Goal: Task Accomplishment & Management: Use online tool/utility

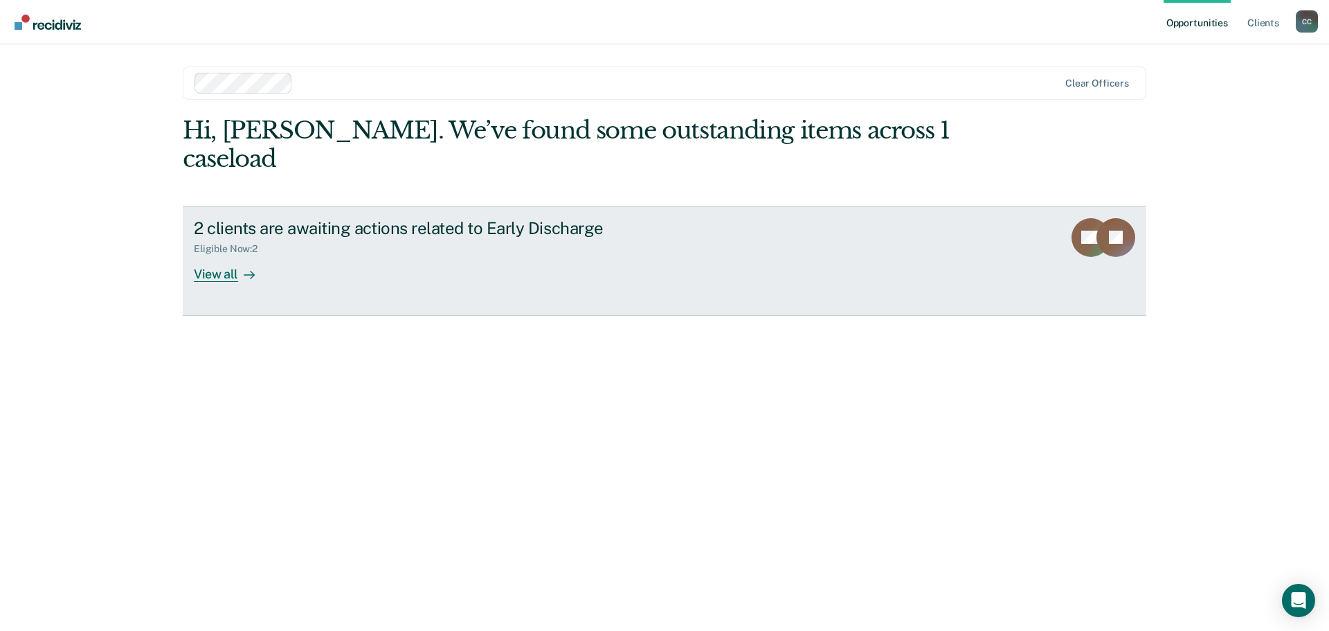
click at [230, 255] on div "View all" at bounding box center [233, 268] width 78 height 27
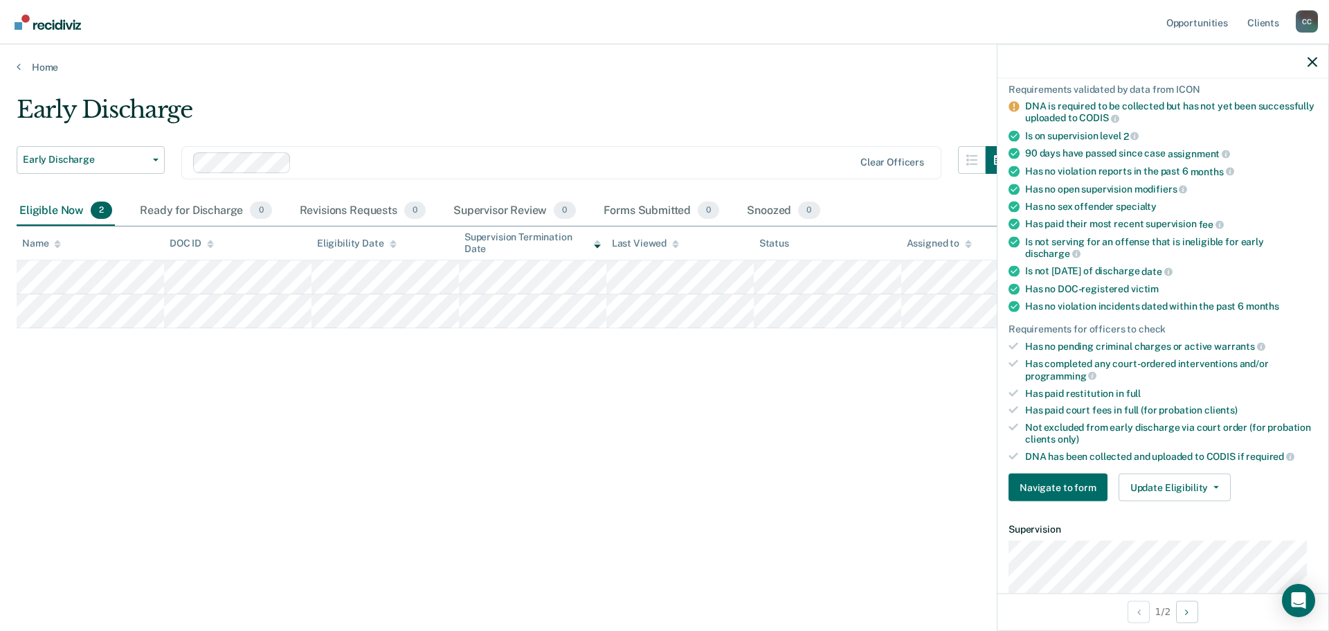
scroll to position [82, 0]
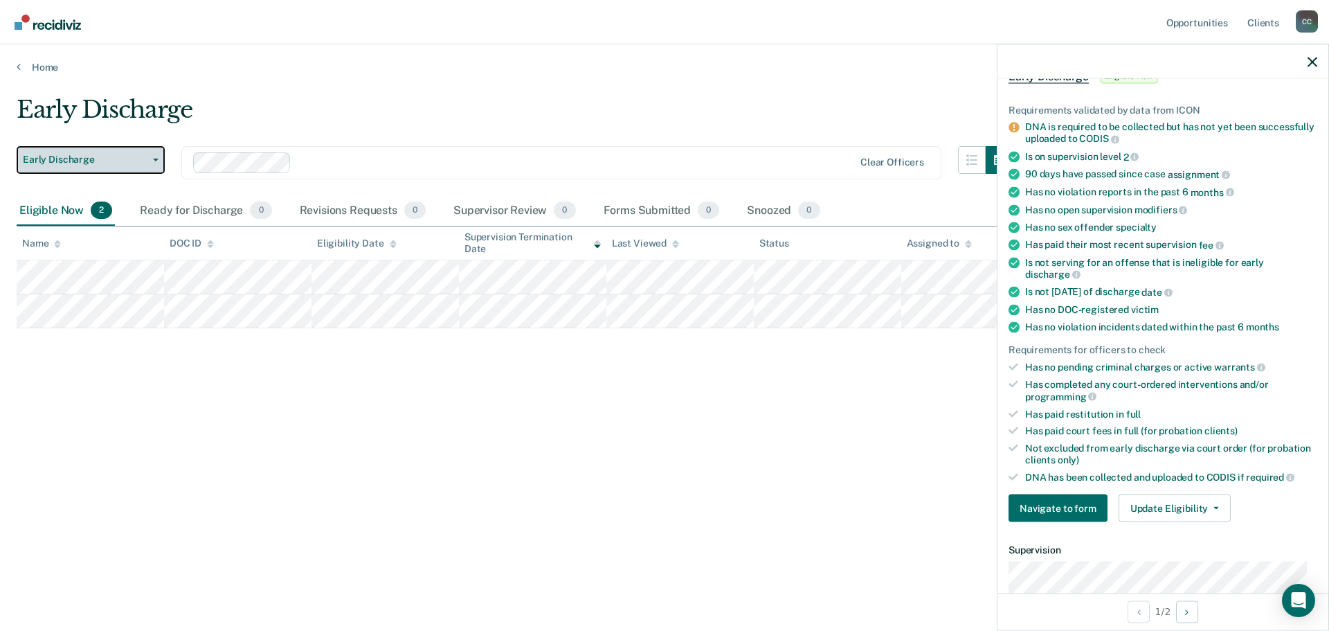
click at [155, 159] on icon "button" at bounding box center [156, 160] width 6 height 3
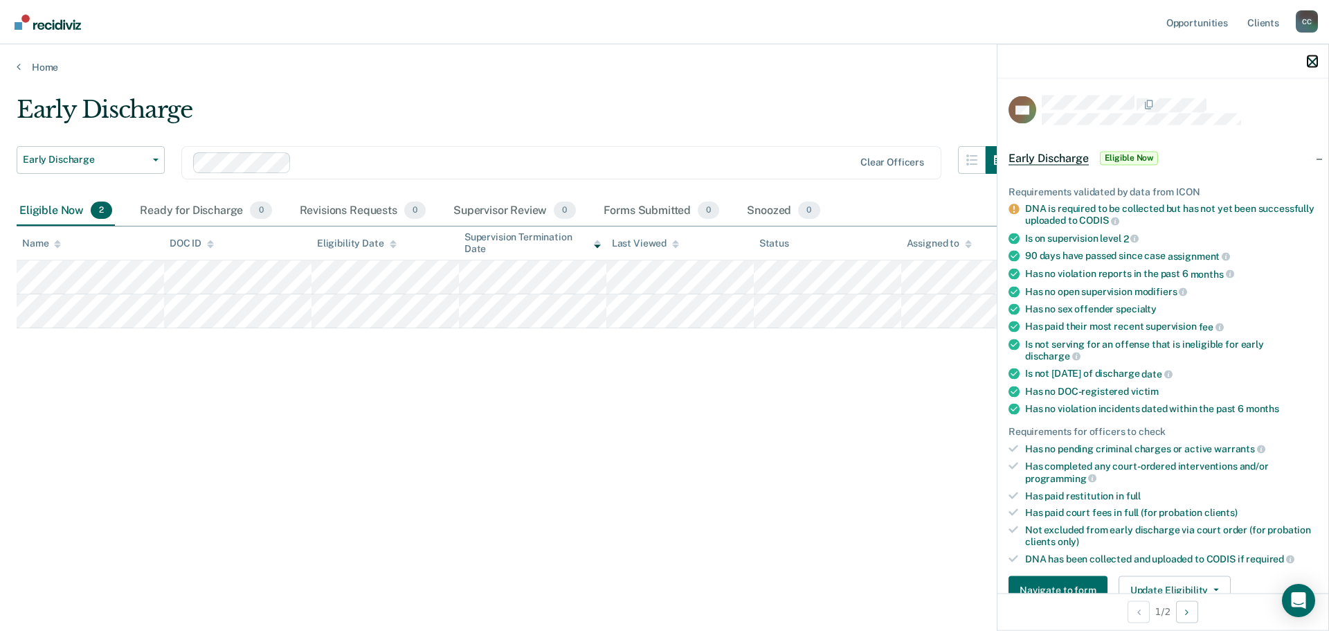
click at [1311, 60] on icon "button" at bounding box center [1312, 62] width 10 height 10
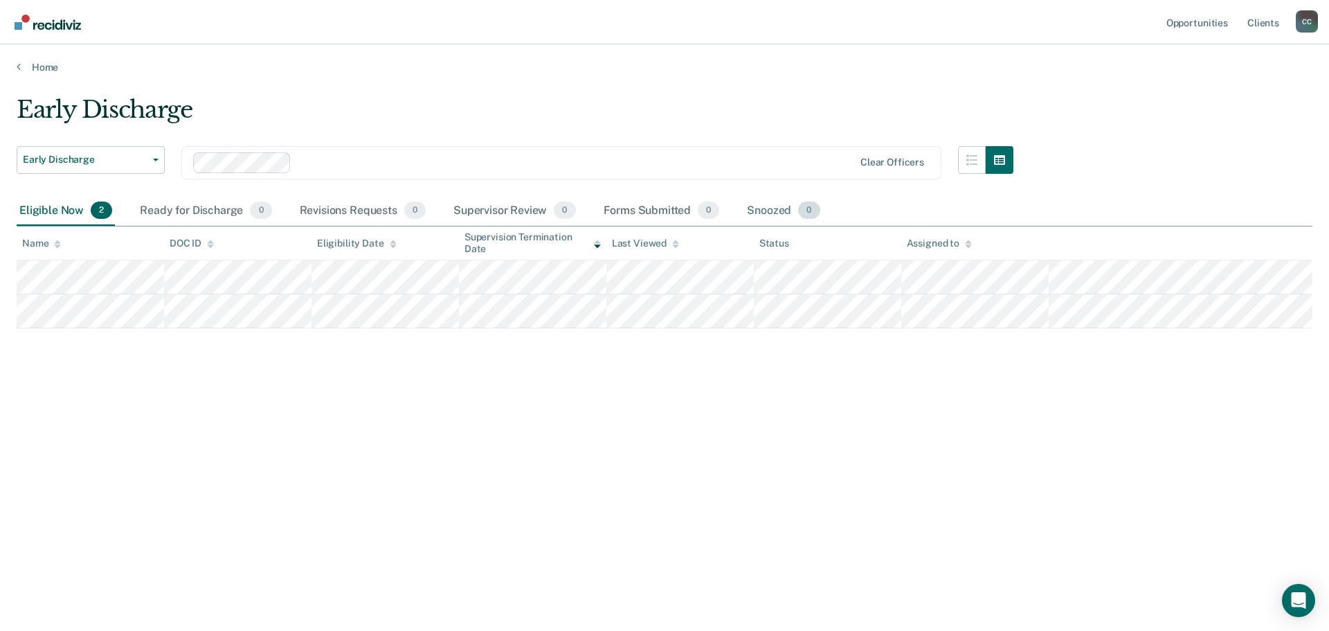
click at [773, 205] on div "Snoozed 0" at bounding box center [783, 211] width 78 height 30
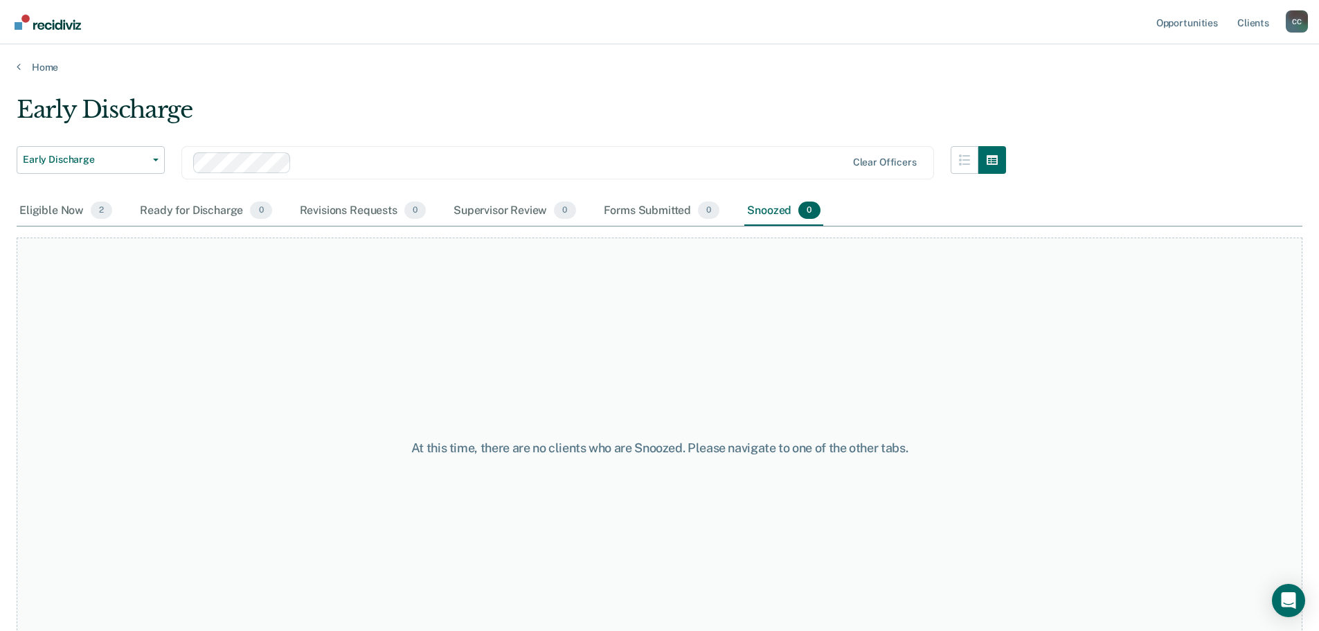
click at [773, 205] on div "Snoozed 0" at bounding box center [783, 211] width 78 height 30
click at [46, 206] on div "Eligible Now 2" at bounding box center [66, 211] width 98 height 30
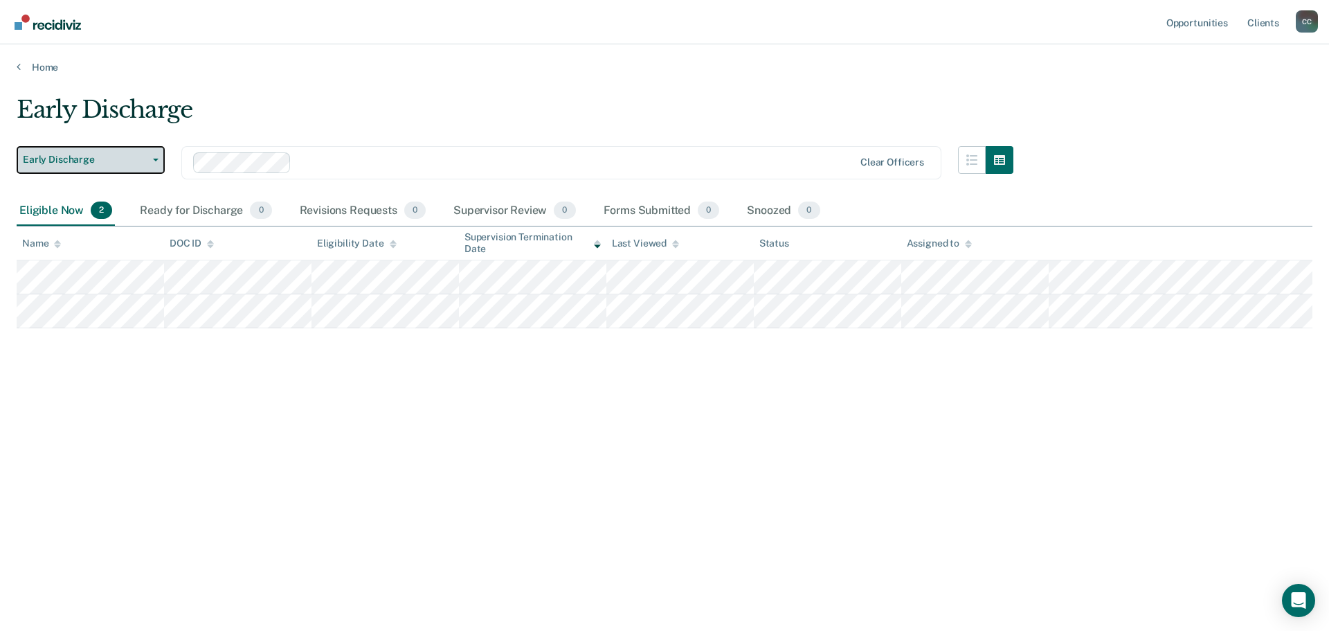
click at [151, 161] on button "Early Discharge" at bounding box center [91, 160] width 148 height 28
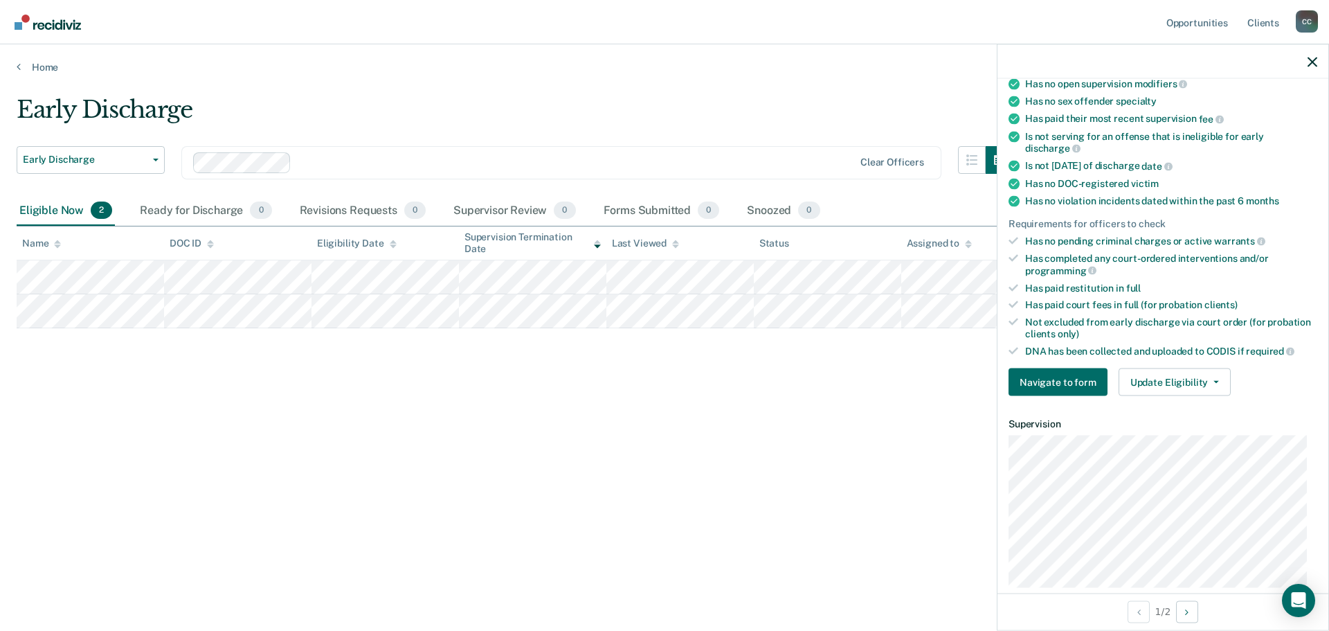
scroll to position [277, 0]
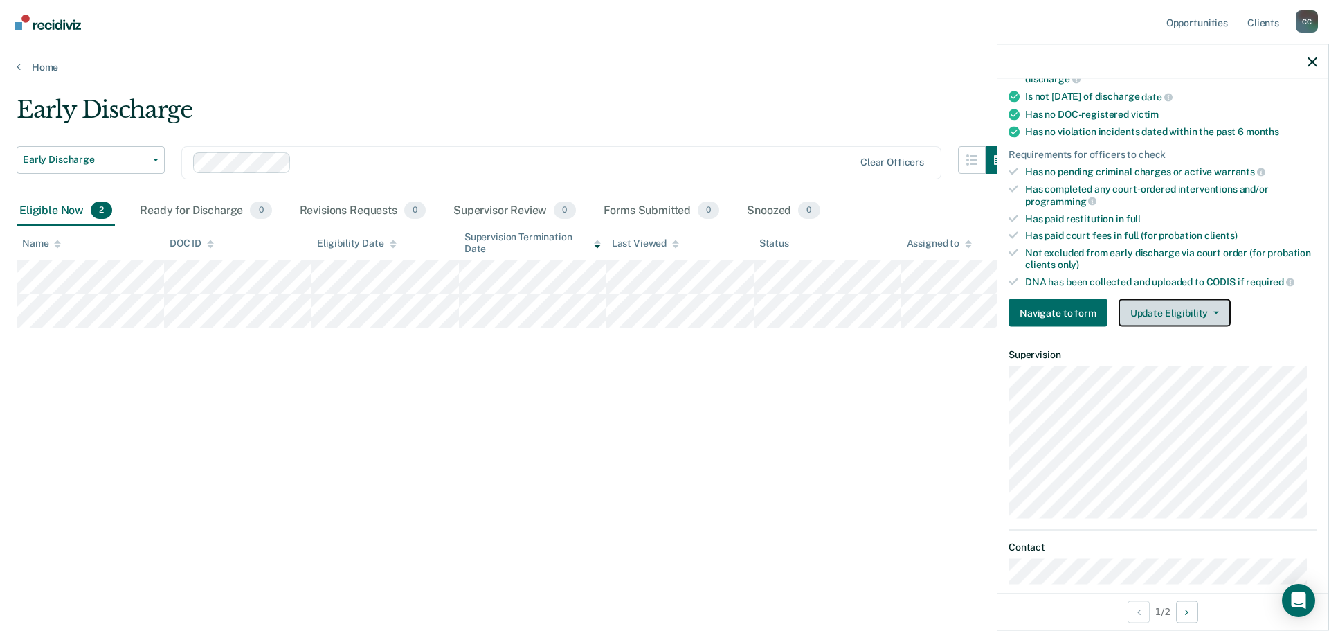
click at [1212, 306] on button "Update Eligibility" at bounding box center [1175, 313] width 112 height 28
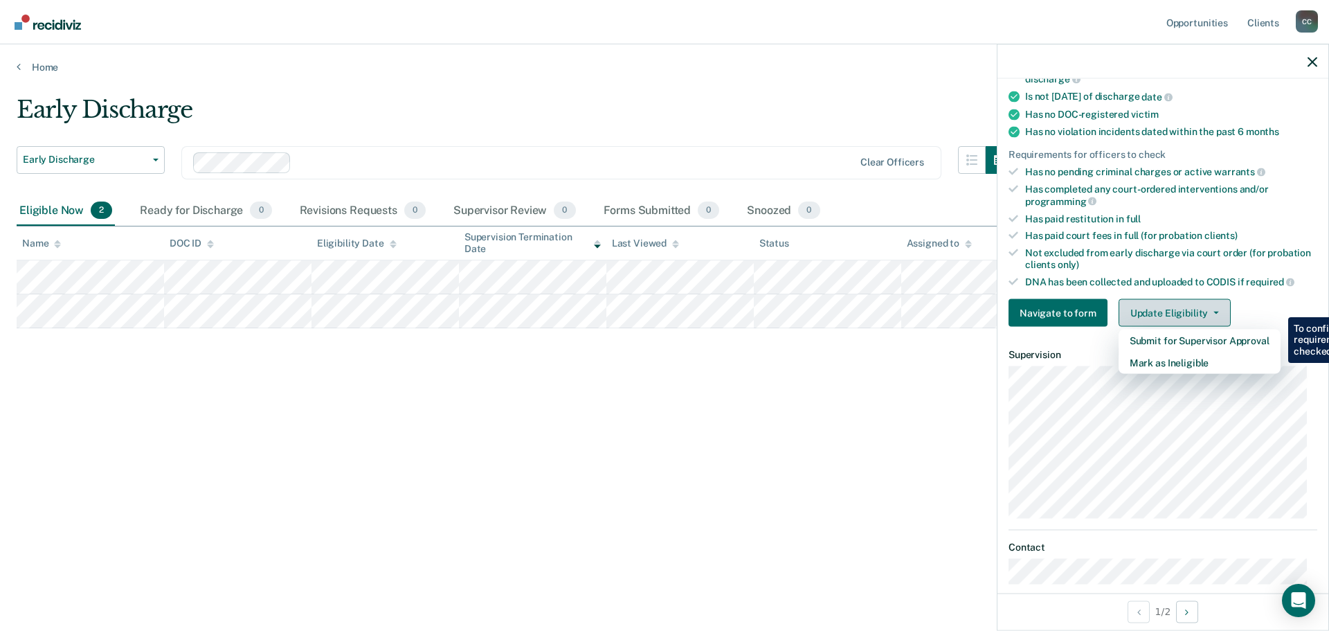
click at [1212, 306] on button "Update Eligibility" at bounding box center [1175, 313] width 112 height 28
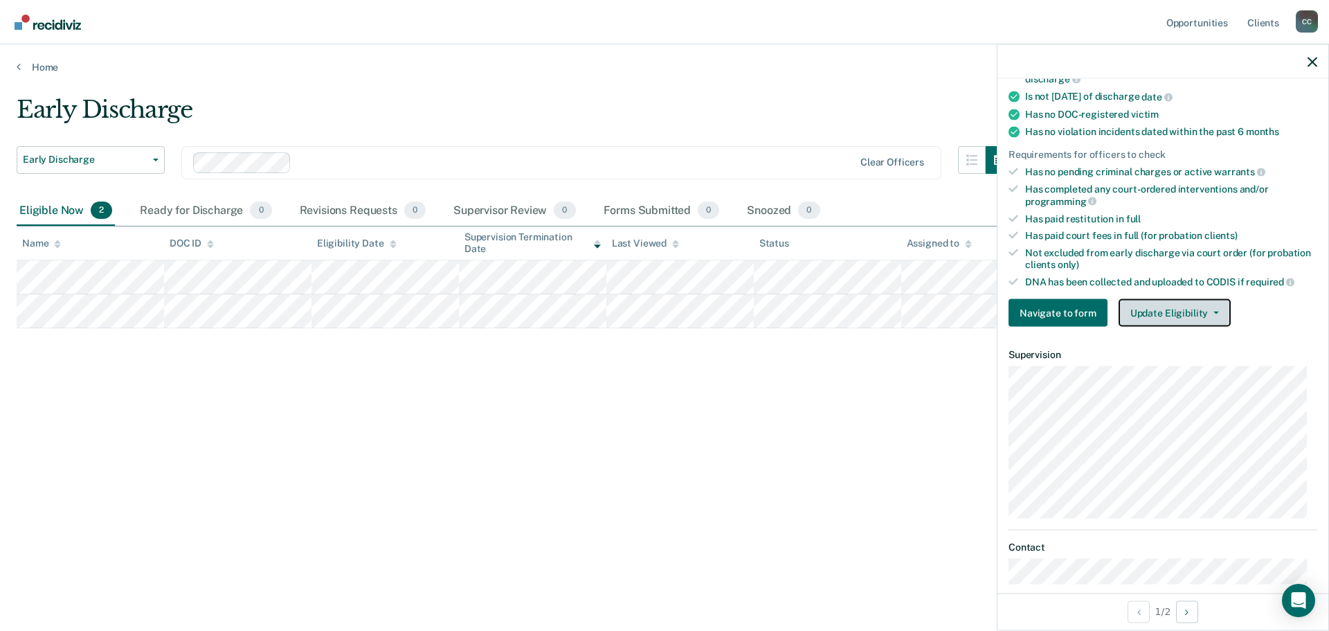
click at [1213, 311] on icon "button" at bounding box center [1216, 312] width 6 height 3
click at [1228, 543] on dt "Contact" at bounding box center [1162, 547] width 309 height 12
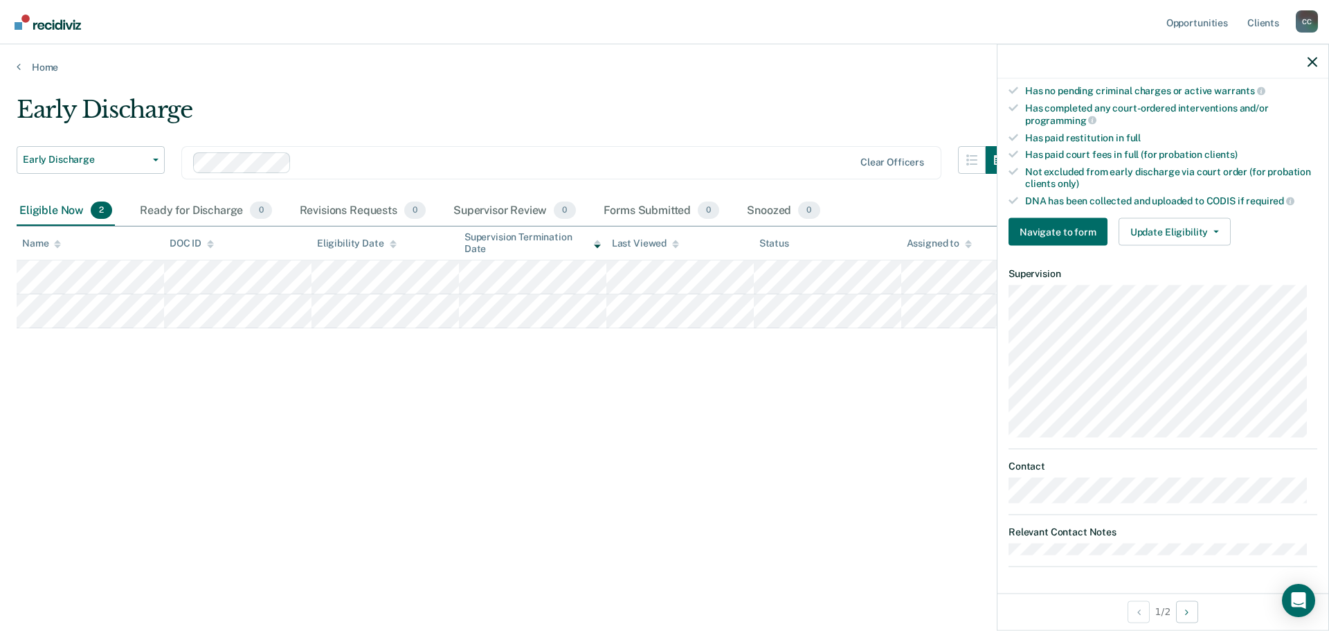
scroll to position [0, 0]
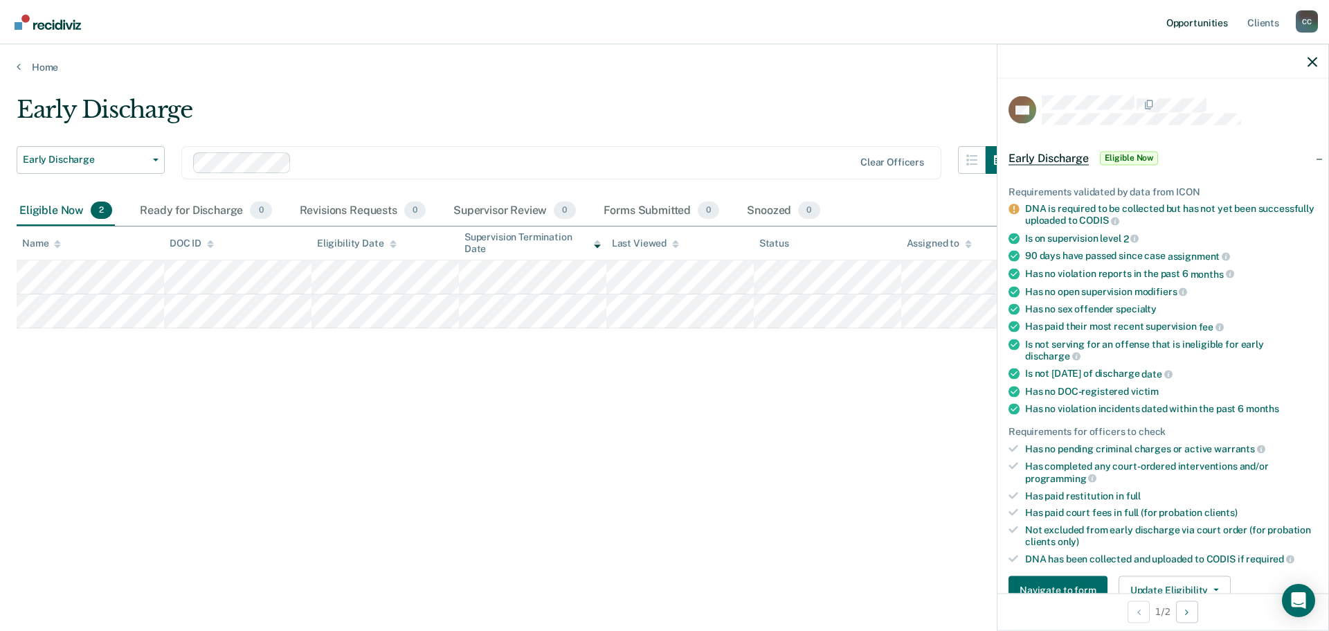
click at [1204, 23] on link "Opportunities" at bounding box center [1197, 22] width 67 height 44
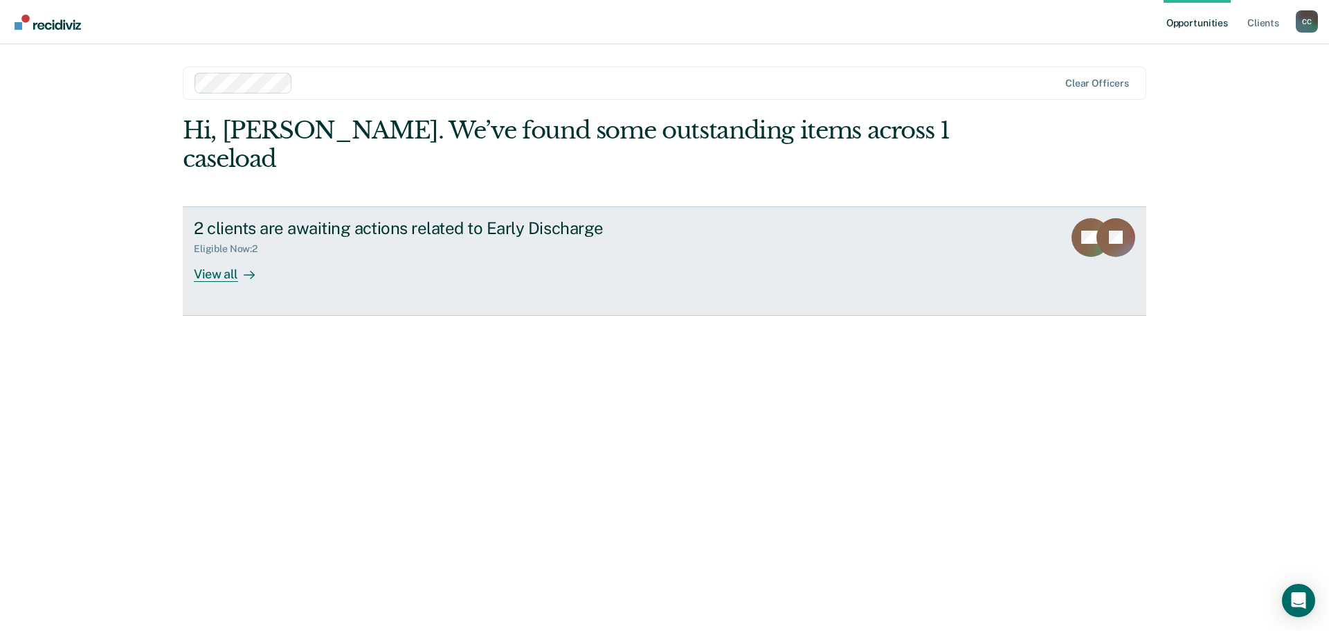
click at [221, 255] on div "View all" at bounding box center [233, 268] width 78 height 27
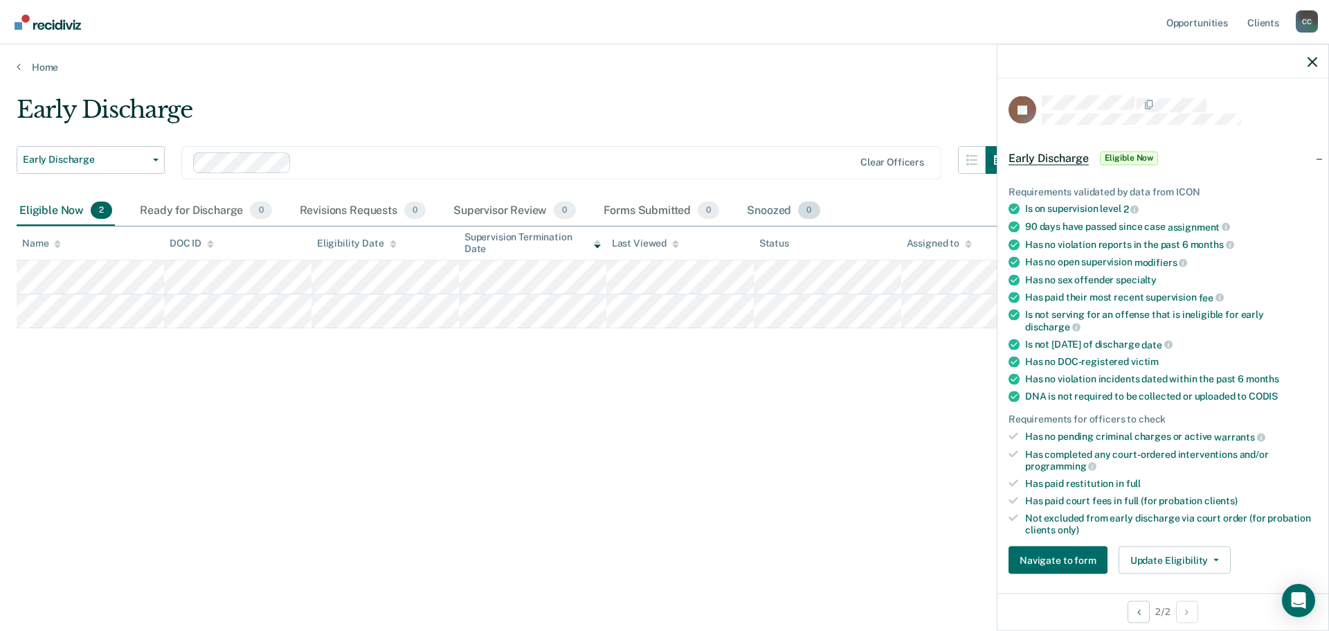
click at [772, 210] on div "Snoozed 0" at bounding box center [783, 211] width 78 height 30
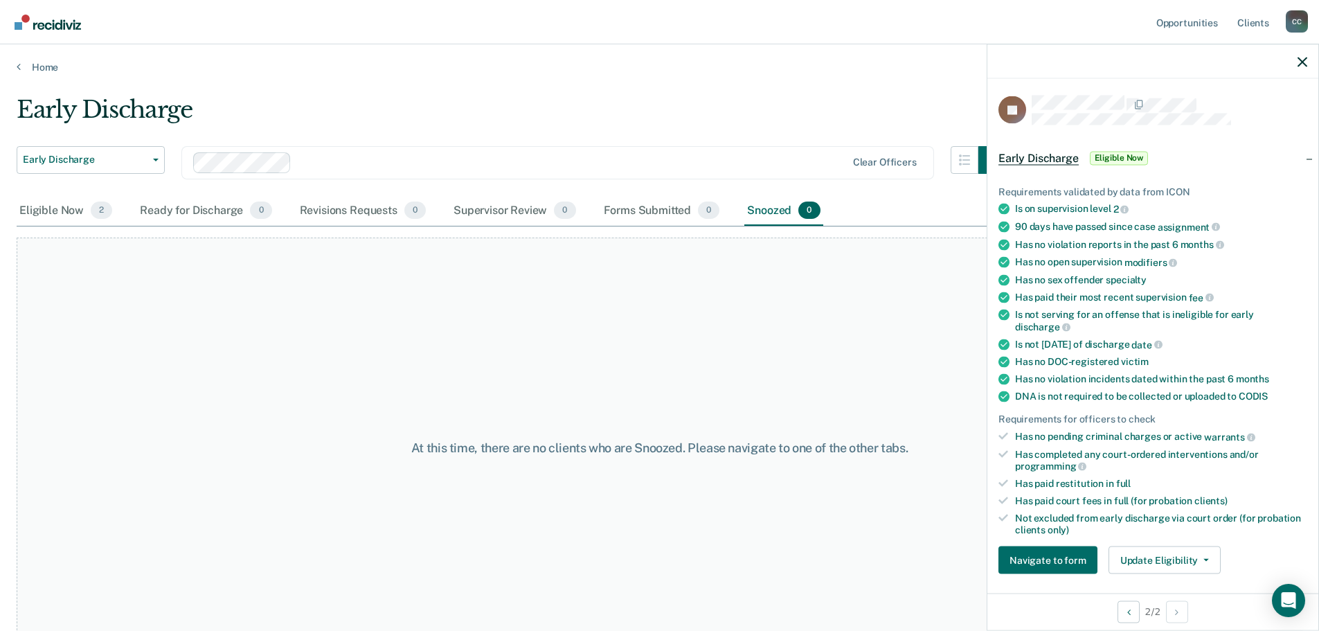
click at [772, 210] on div "Snoozed 0" at bounding box center [783, 211] width 78 height 30
click at [67, 212] on div "Eligible Now 2" at bounding box center [66, 211] width 98 height 30
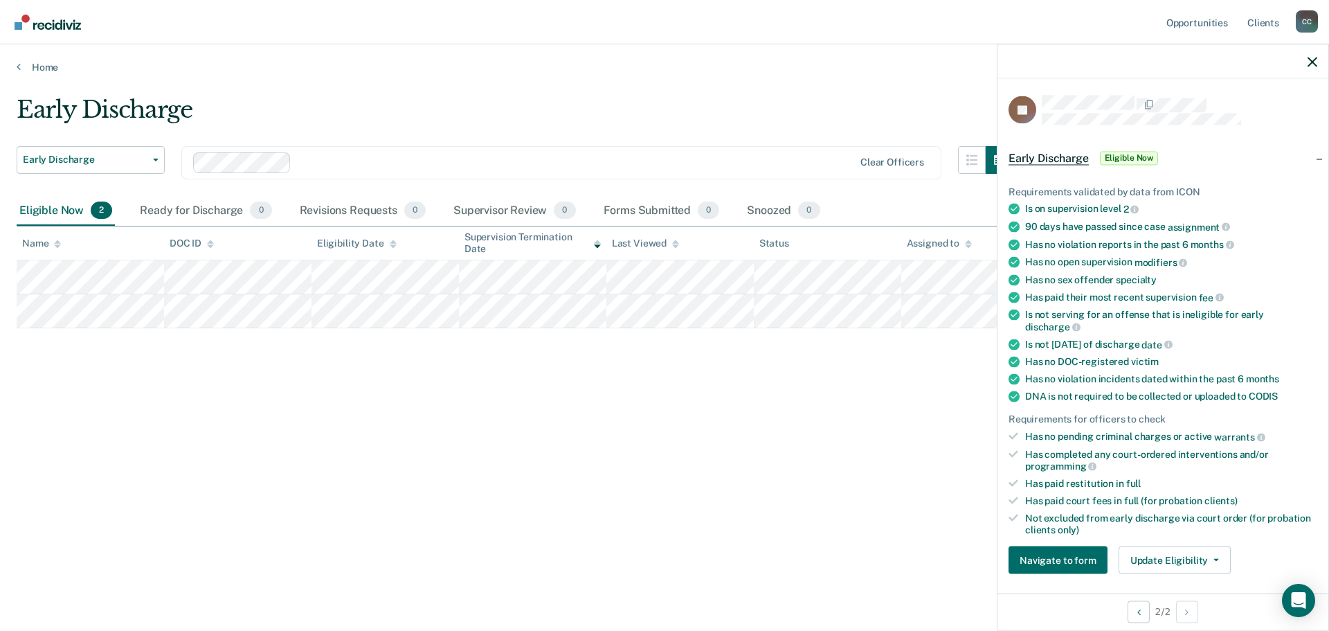
click at [1307, 64] on div at bounding box center [1162, 61] width 331 height 35
click at [1314, 58] on icon "button" at bounding box center [1312, 62] width 10 height 10
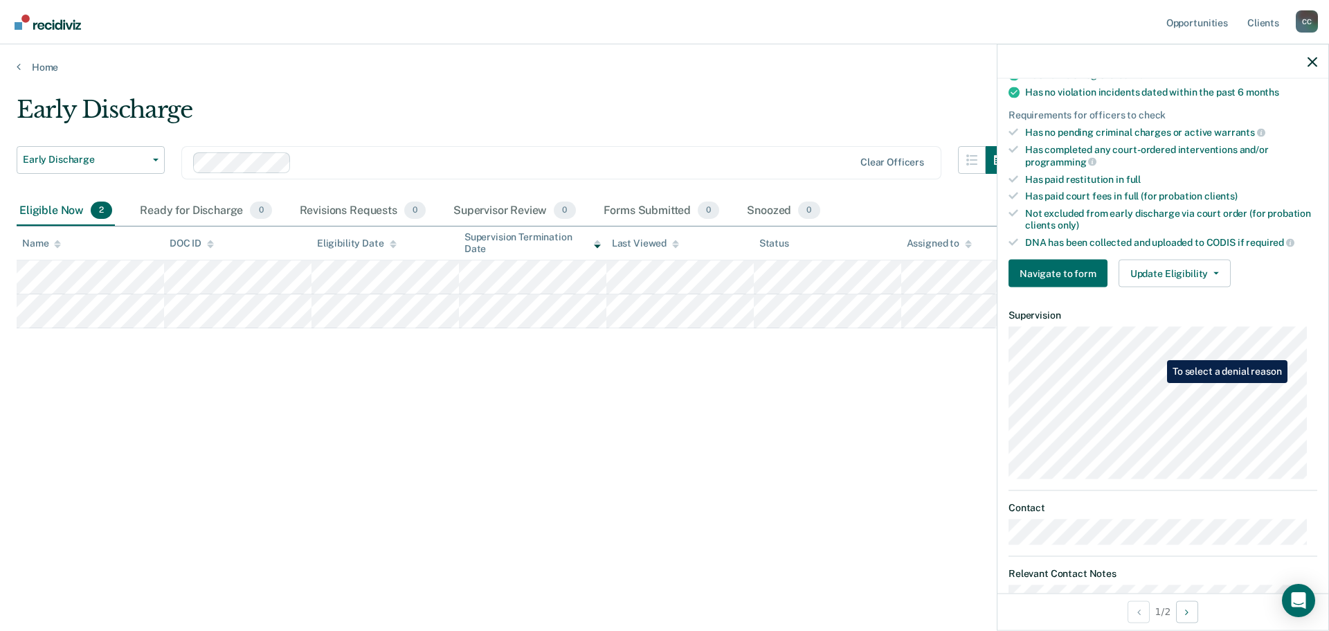
scroll to position [358, 0]
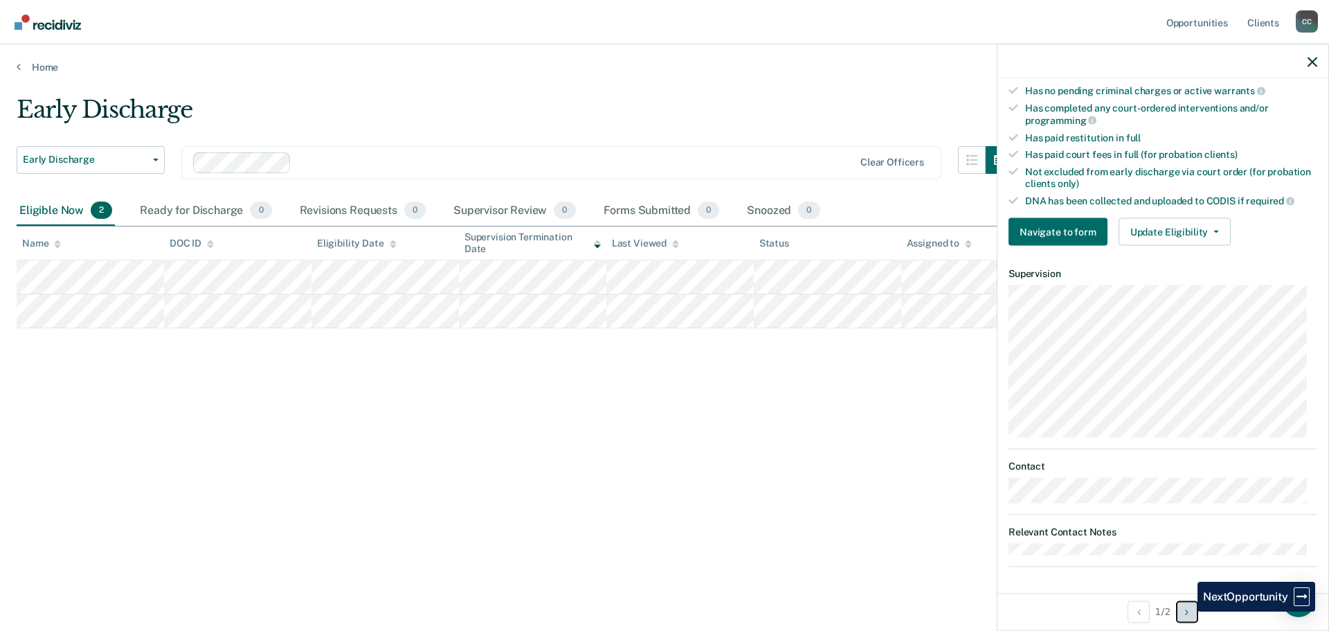
click at [1187, 611] on icon "Next Opportunity" at bounding box center [1186, 611] width 3 height 10
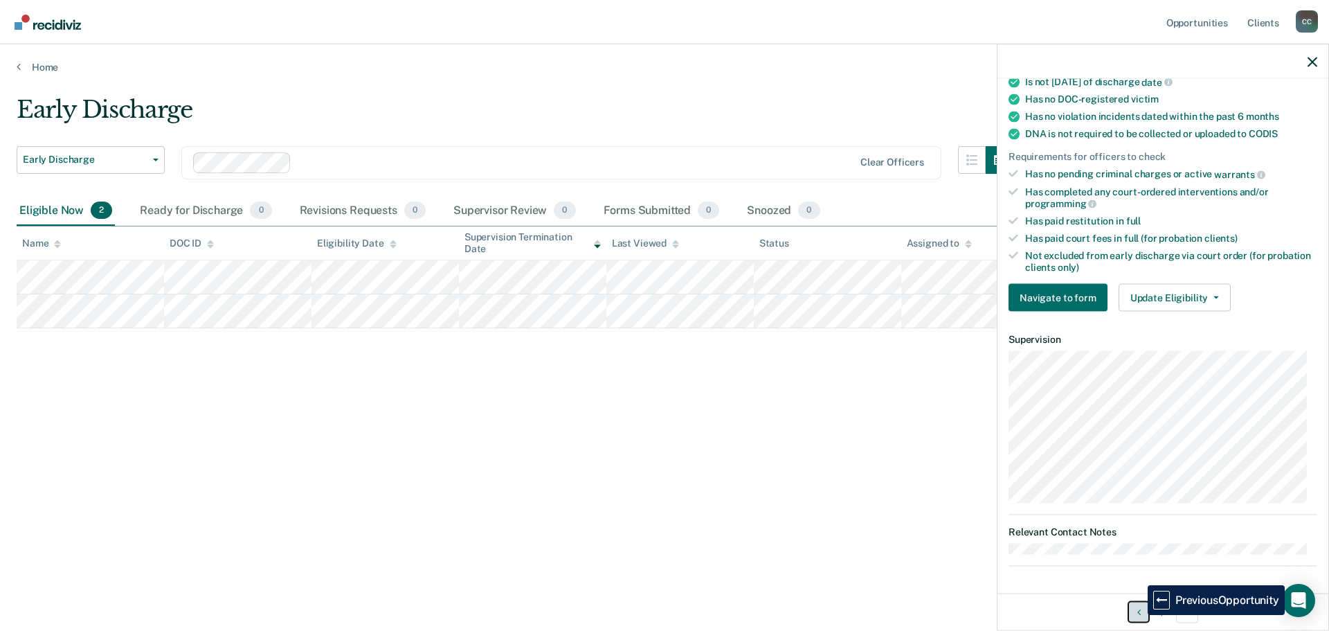
click at [1137, 615] on icon "Previous Opportunity" at bounding box center [1138, 611] width 3 height 10
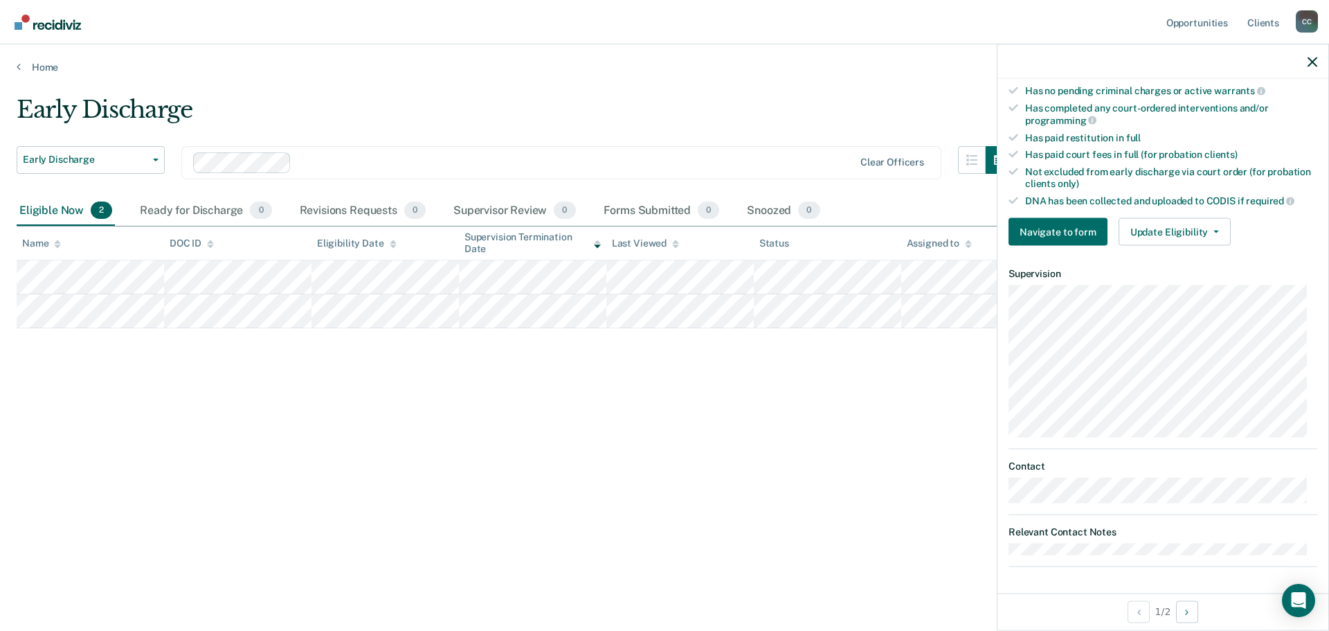
scroll to position [0, 0]
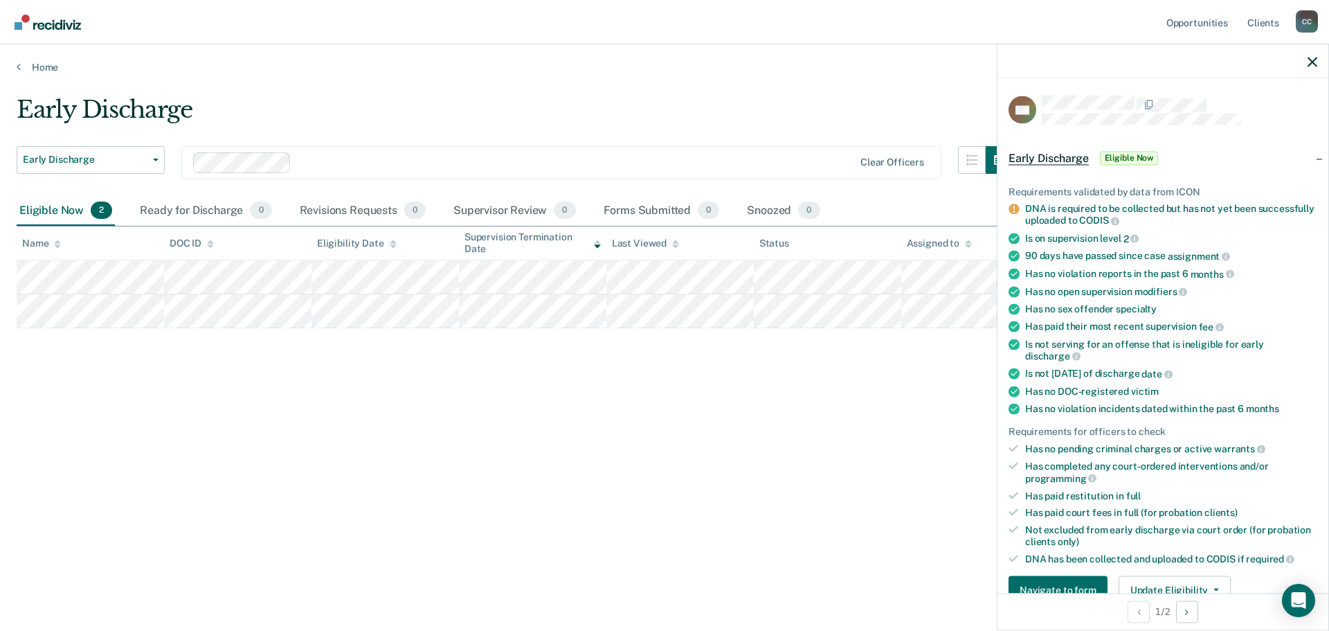
click at [1135, 153] on span "Eligible Now" at bounding box center [1129, 158] width 59 height 14
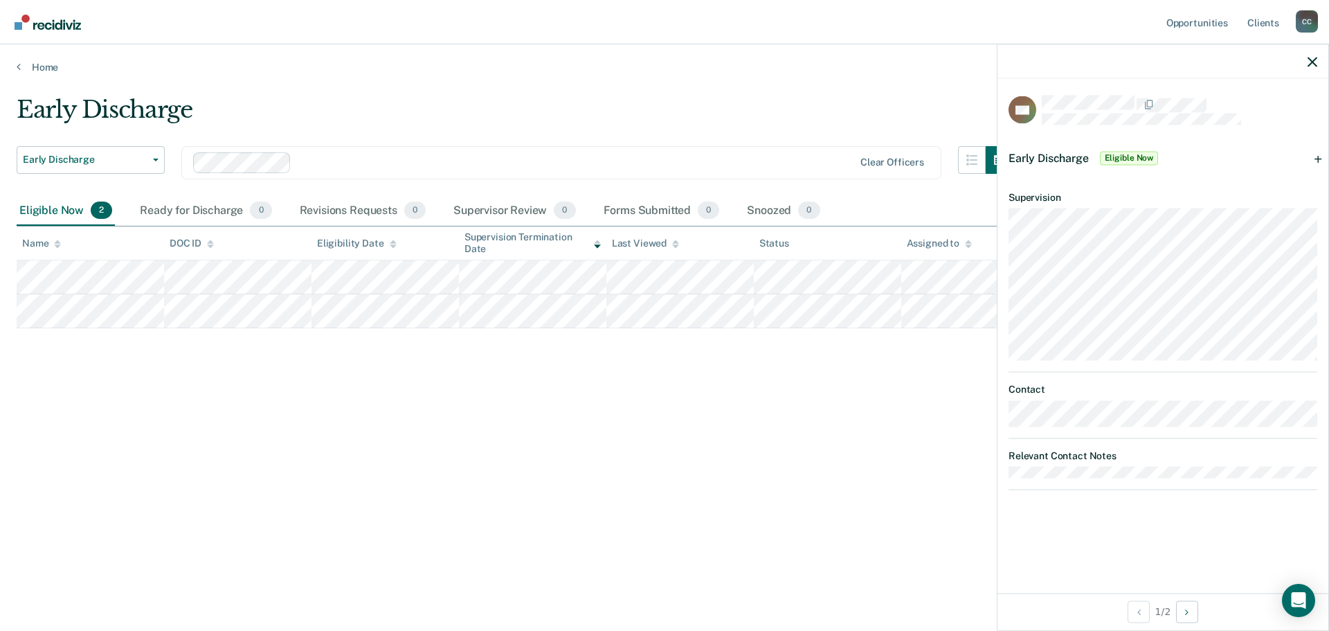
click at [1135, 153] on span "Eligible Now" at bounding box center [1129, 158] width 59 height 14
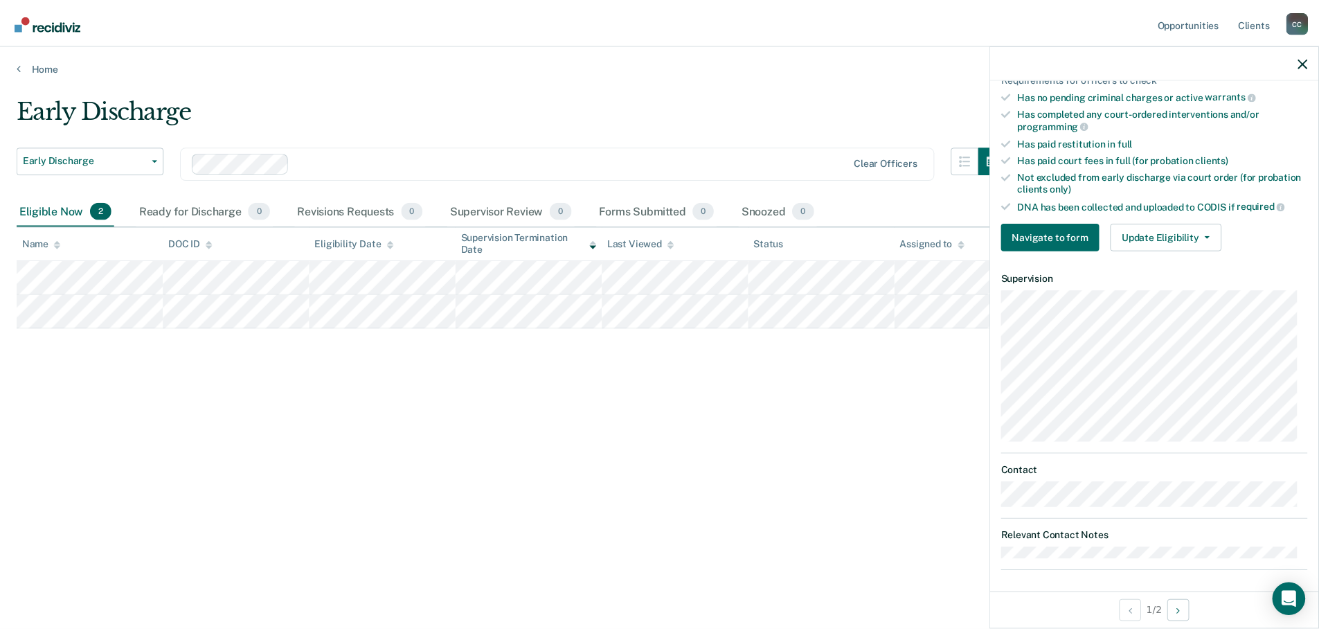
scroll to position [358, 0]
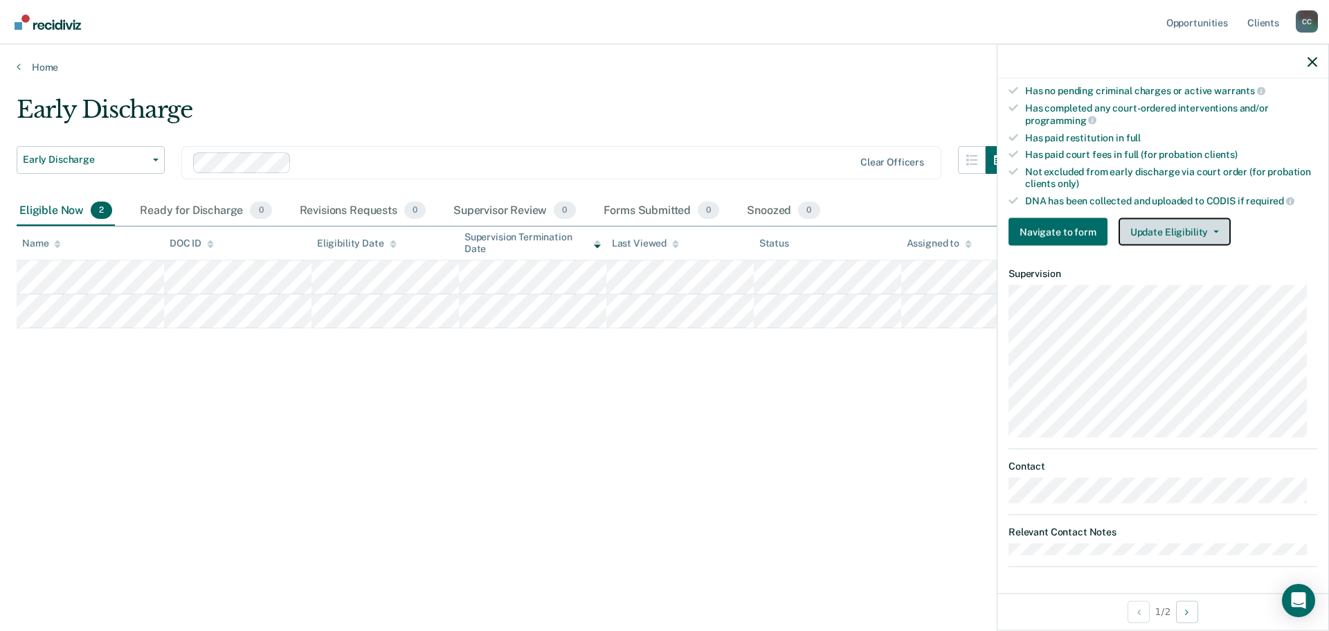
click at [1217, 225] on button "Update Eligibility" at bounding box center [1175, 232] width 112 height 28
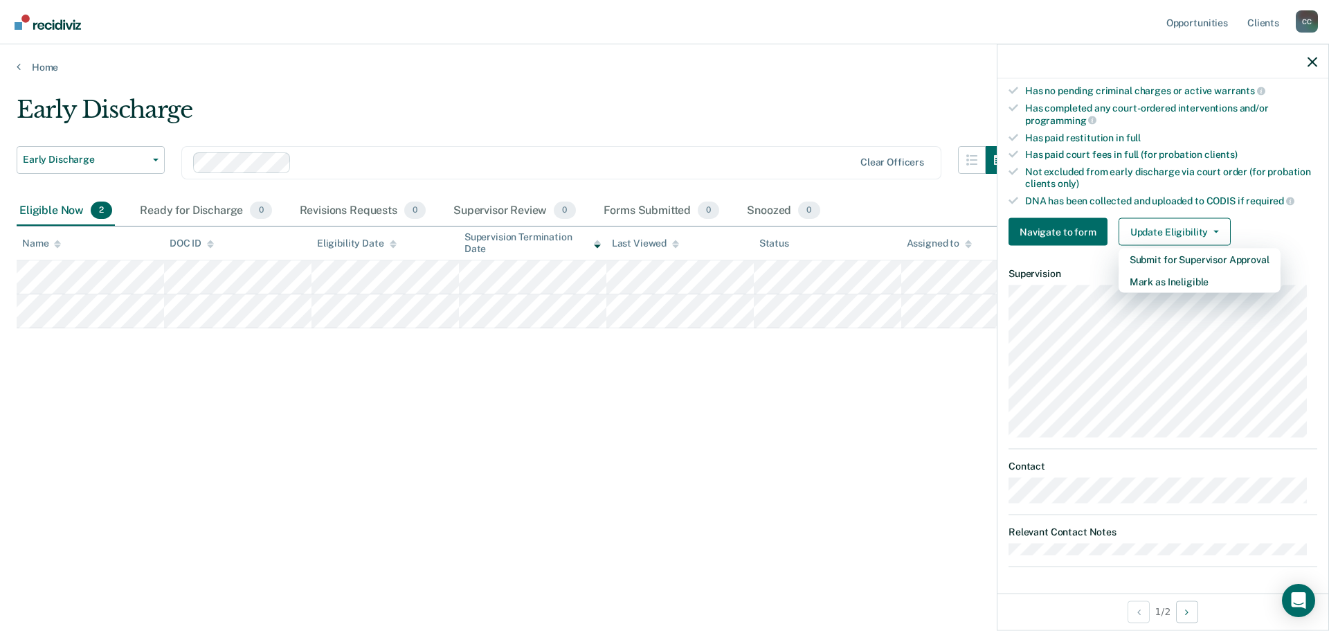
click at [915, 468] on div "Early Discharge Early Discharge Early Discharge Clear officers Eligible Now 2 R…" at bounding box center [665, 311] width 1296 height 431
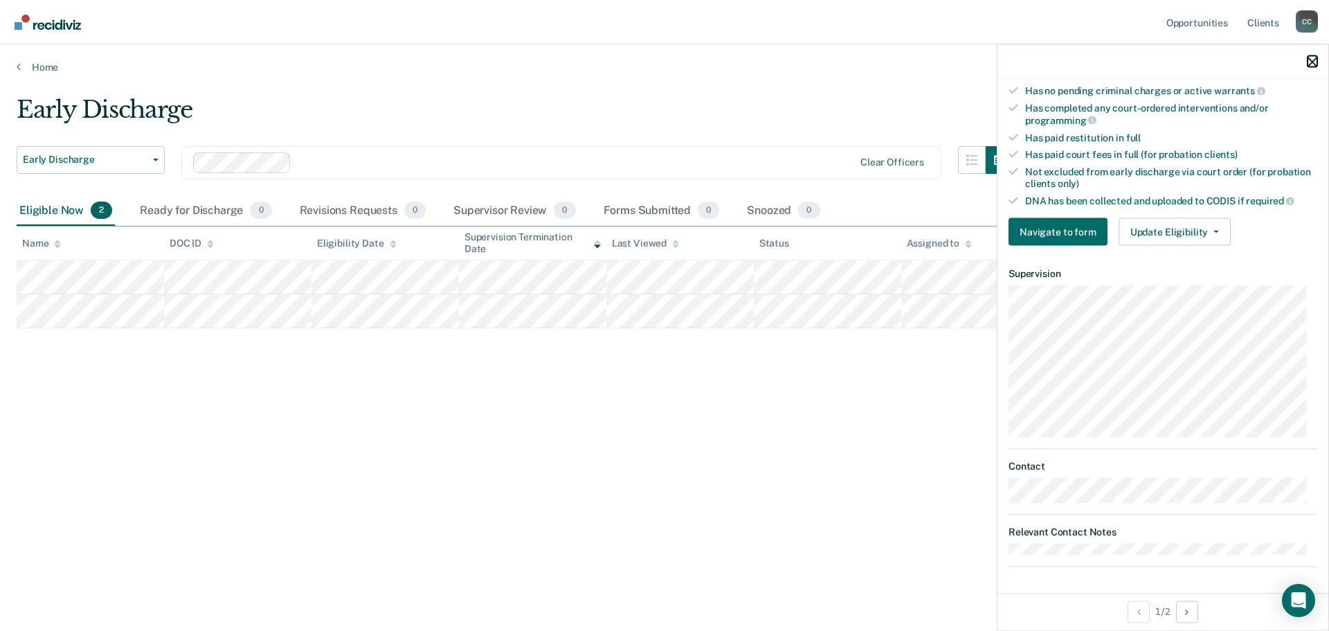
click at [1310, 61] on icon "button" at bounding box center [1312, 62] width 10 height 10
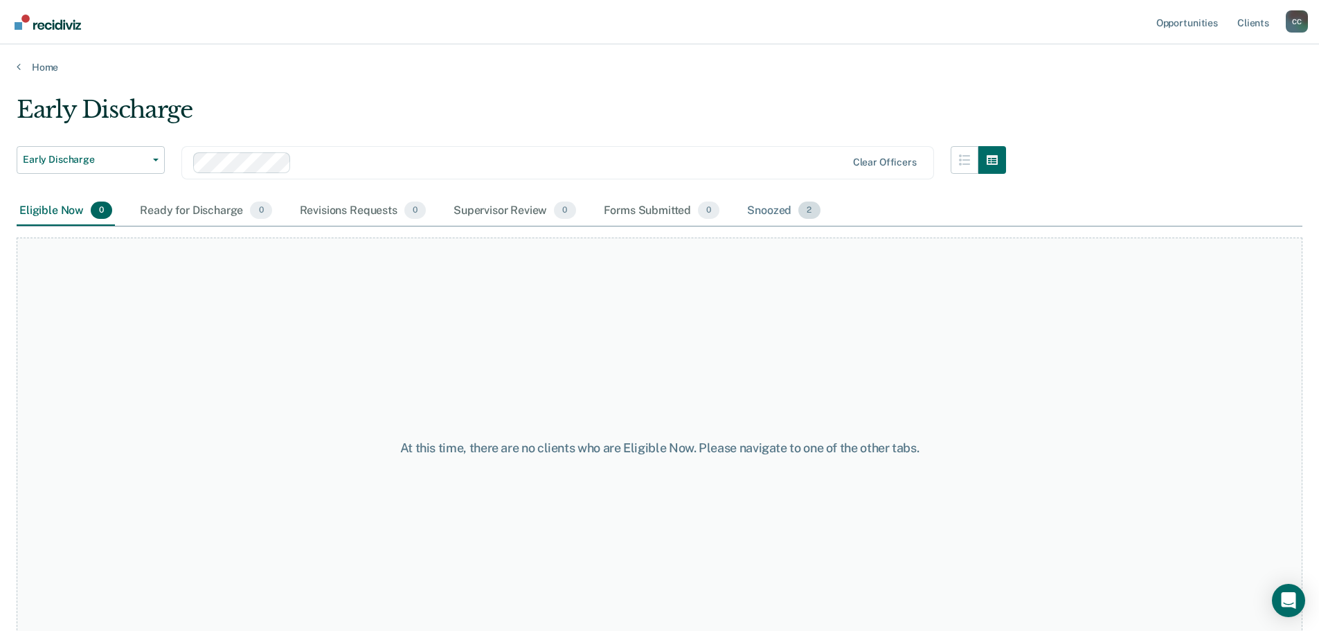
click at [784, 216] on div "Snoozed 2" at bounding box center [783, 211] width 78 height 30
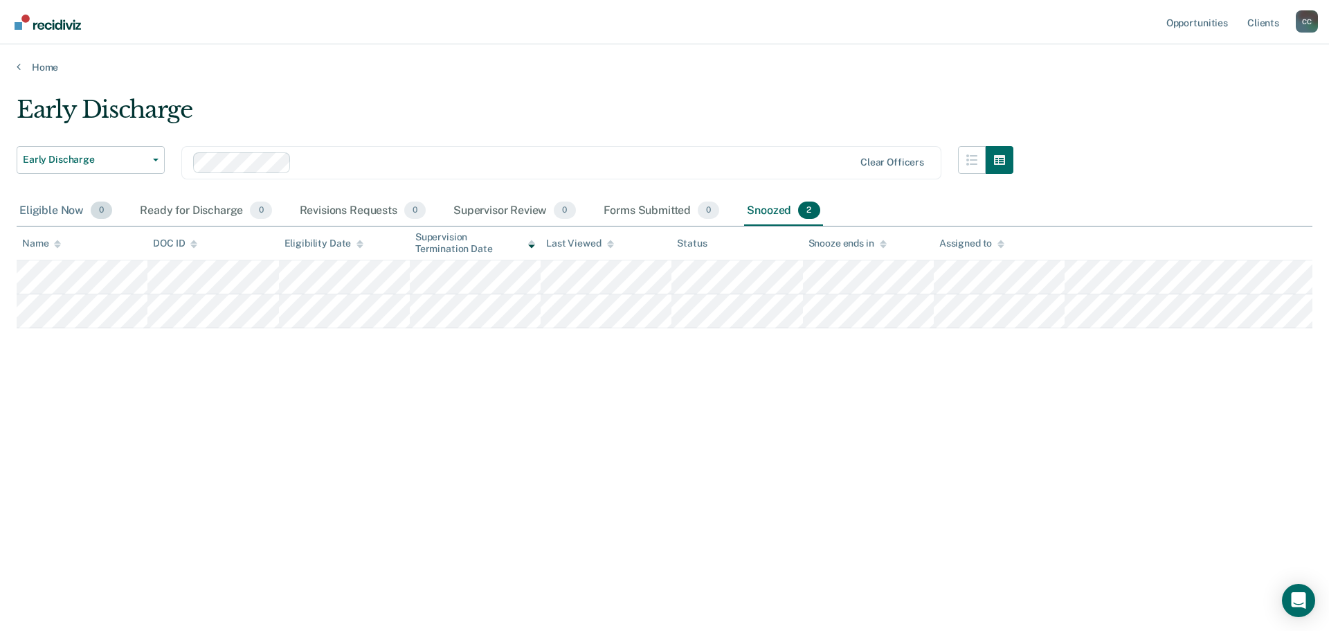
click at [70, 206] on div "Eligible Now 0" at bounding box center [66, 211] width 98 height 30
